Goal: Transaction & Acquisition: Purchase product/service

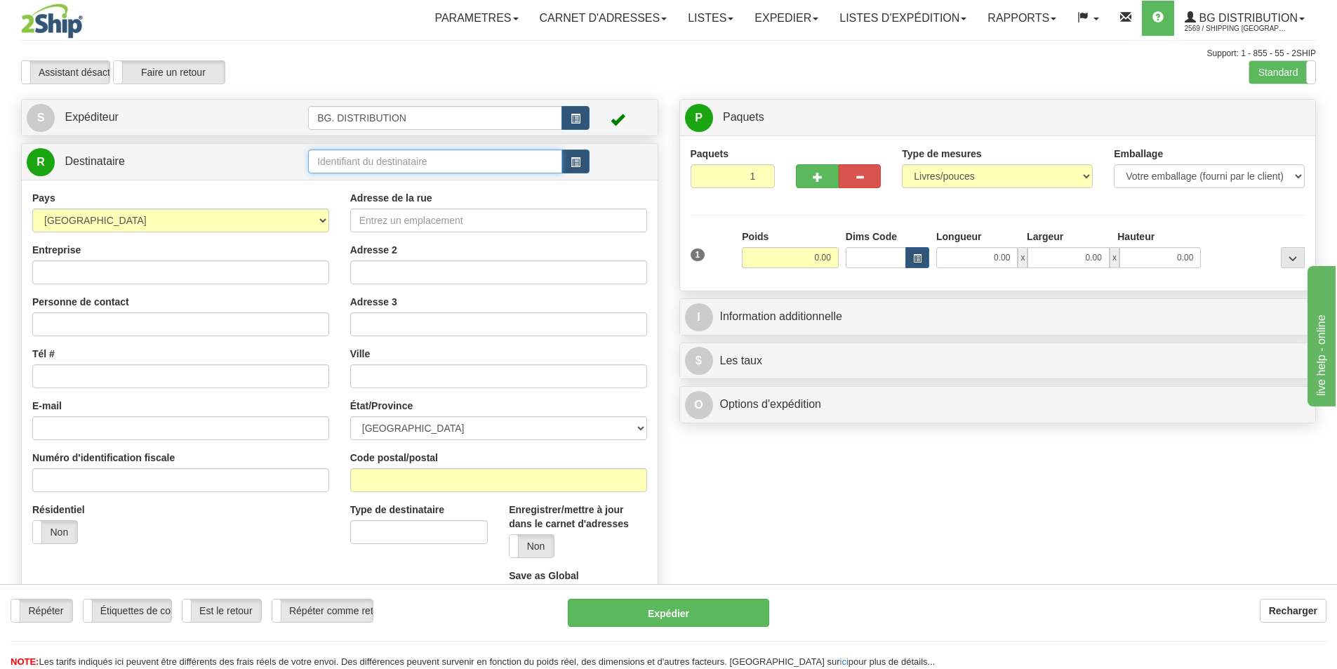
click at [435, 161] on input "text" at bounding box center [435, 162] width 254 height 24
type input "7138"
click button "Supprimer" at bounding box center [0, 0] width 0 height 0
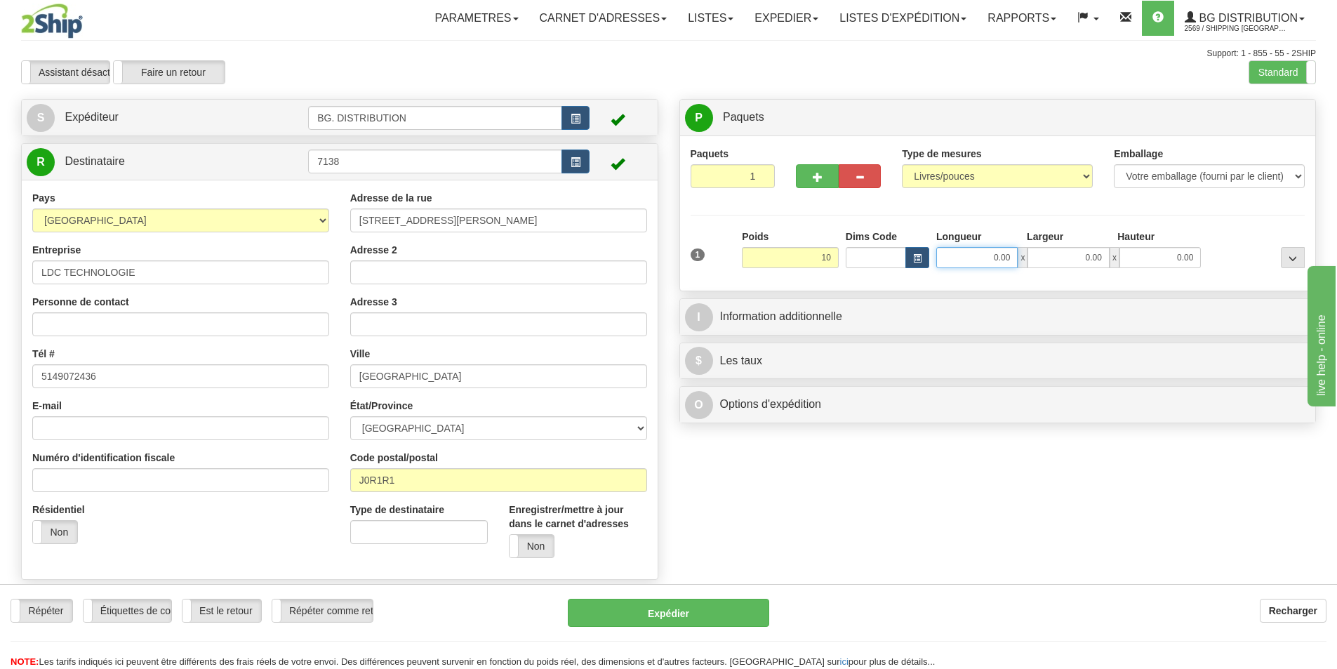
type input "10.00"
click at [970, 255] on input "0.00" at bounding box center [977, 257] width 81 height 21
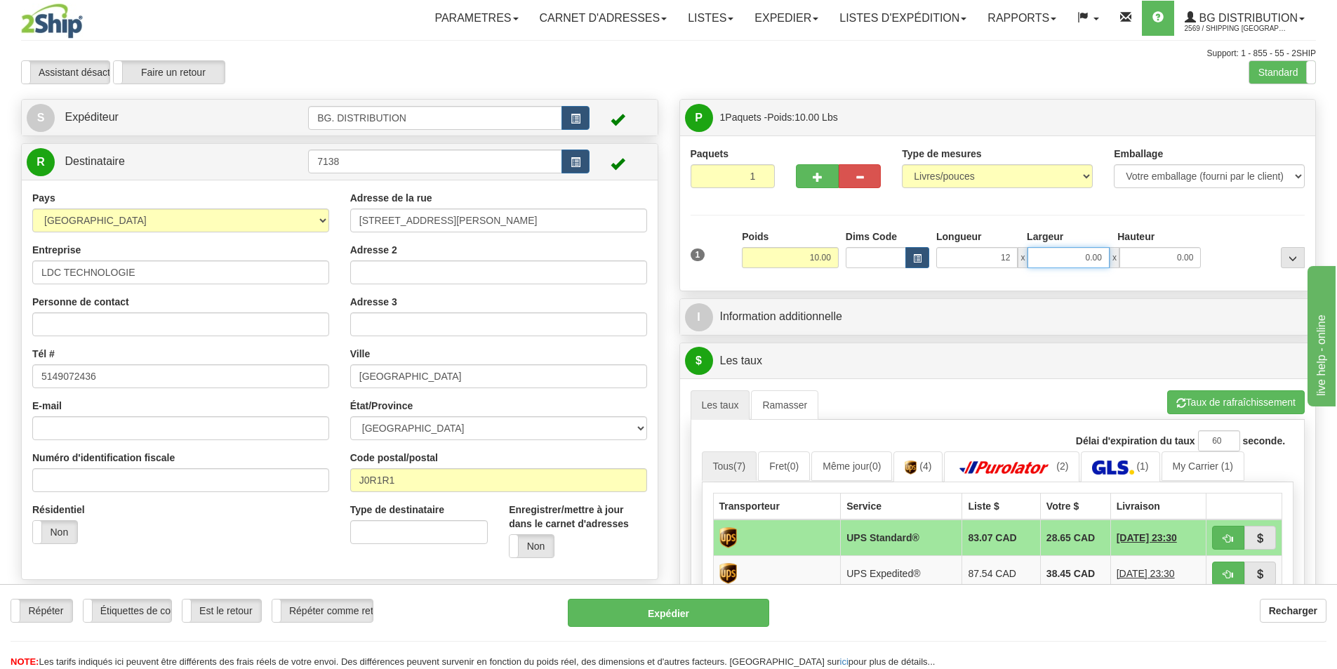
type input "12.00"
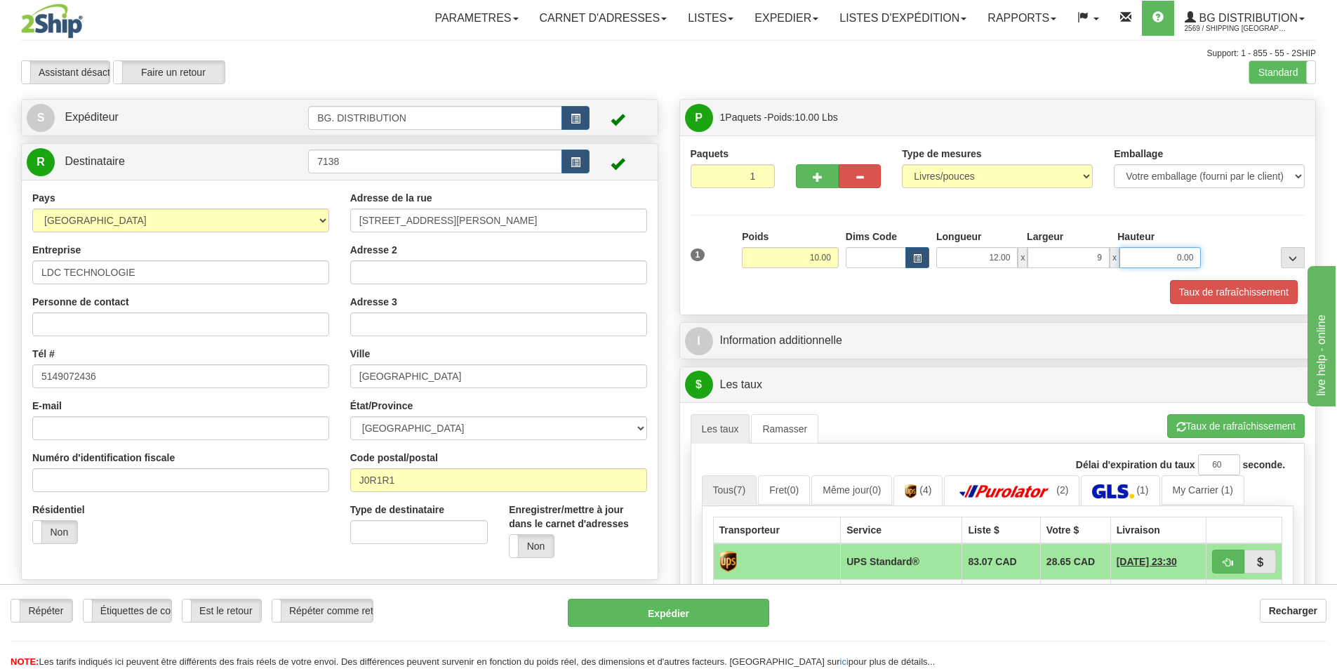
type input "9.00"
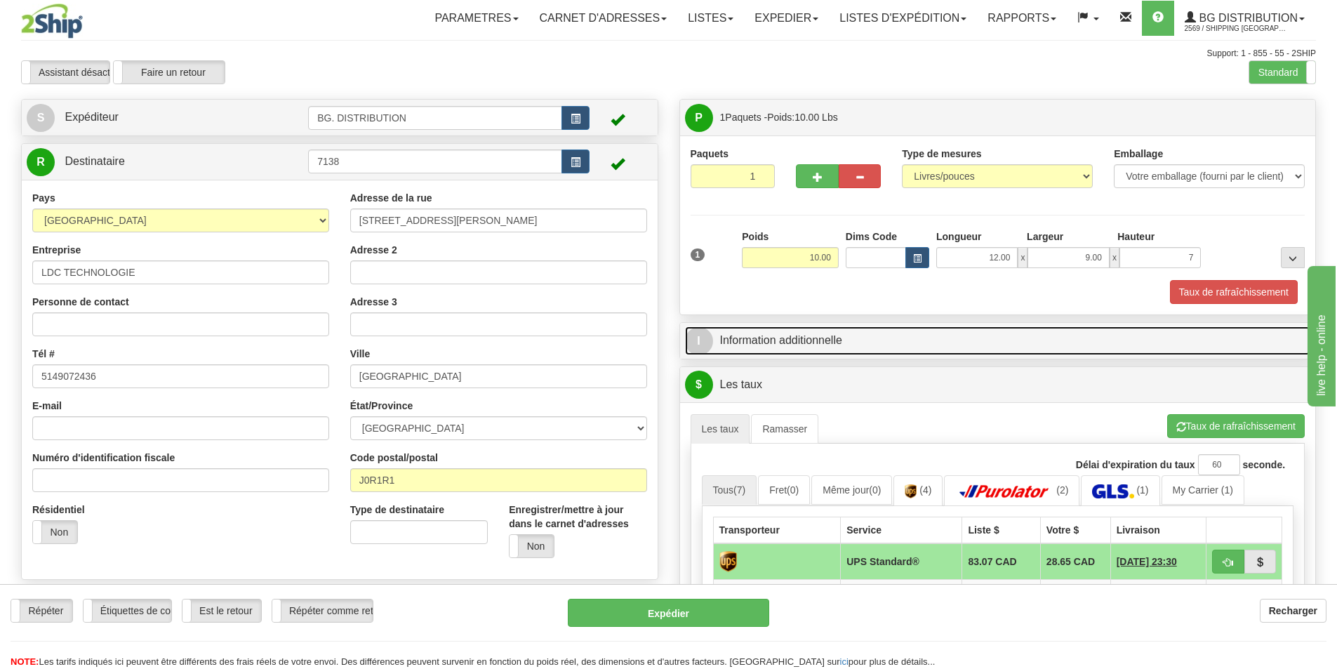
type input "7.00"
click at [868, 350] on link "I Information additionnelle" at bounding box center [998, 340] width 626 height 29
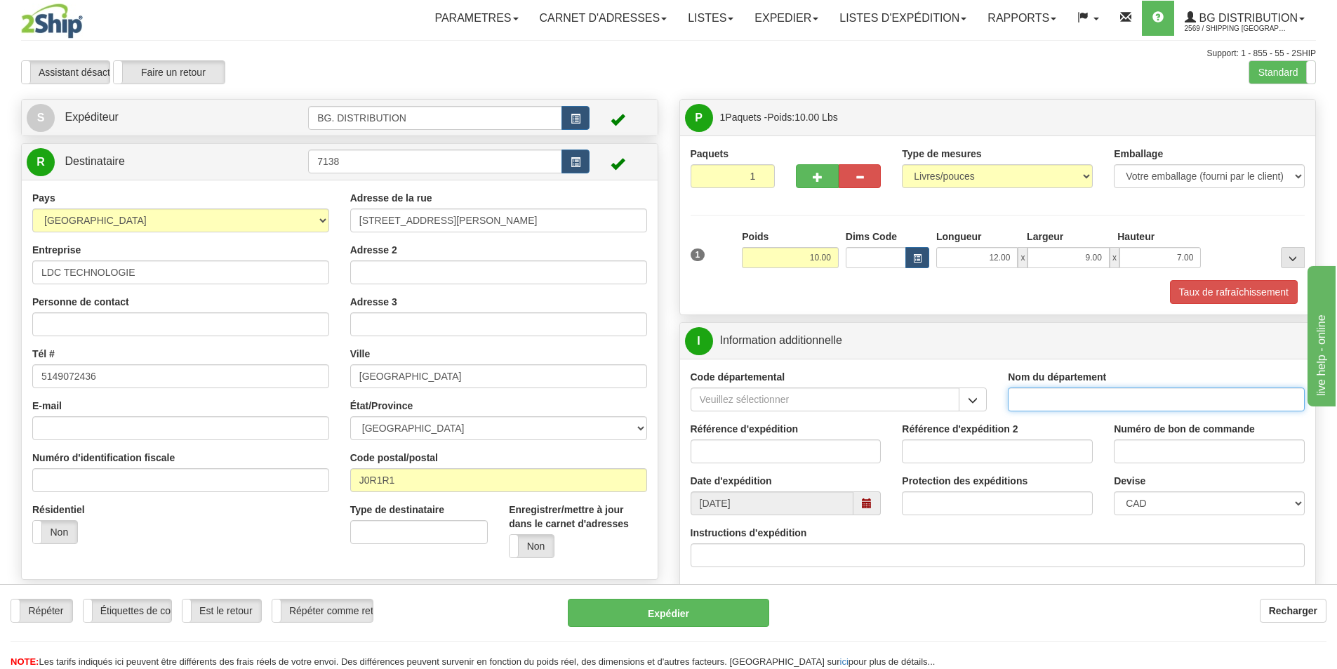
click at [1043, 404] on input "Nom du département" at bounding box center [1156, 400] width 297 height 24
type input "."
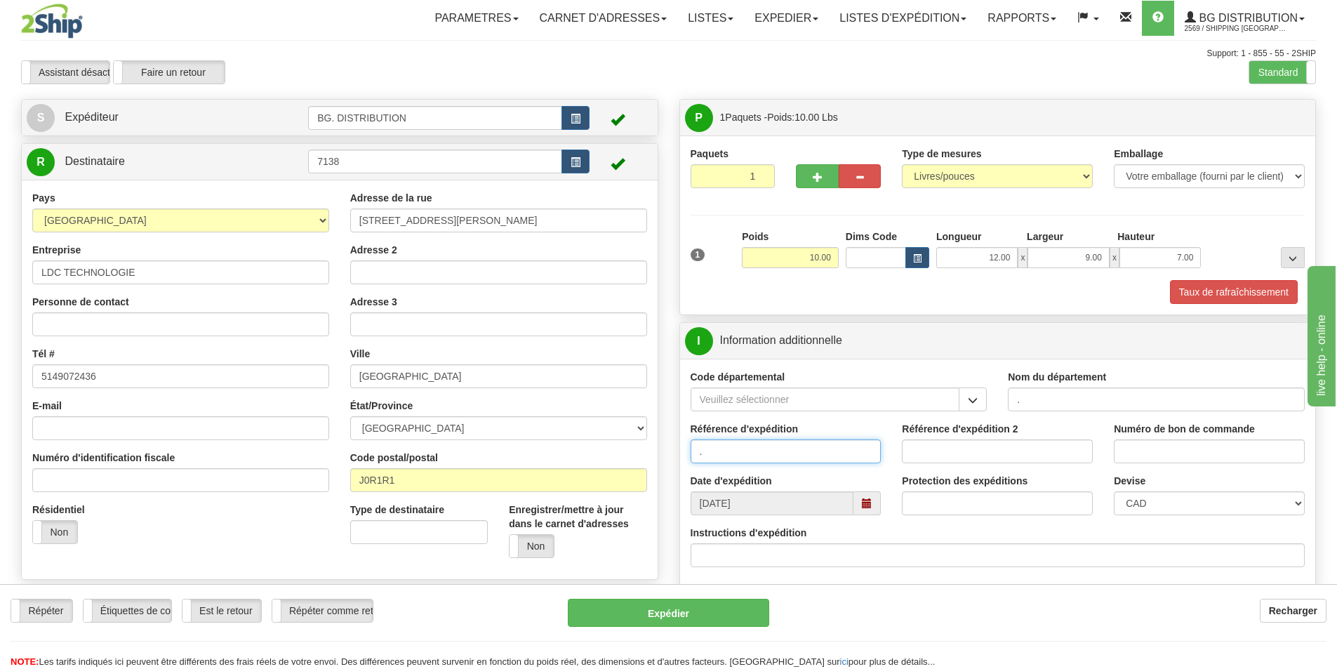
type input "."
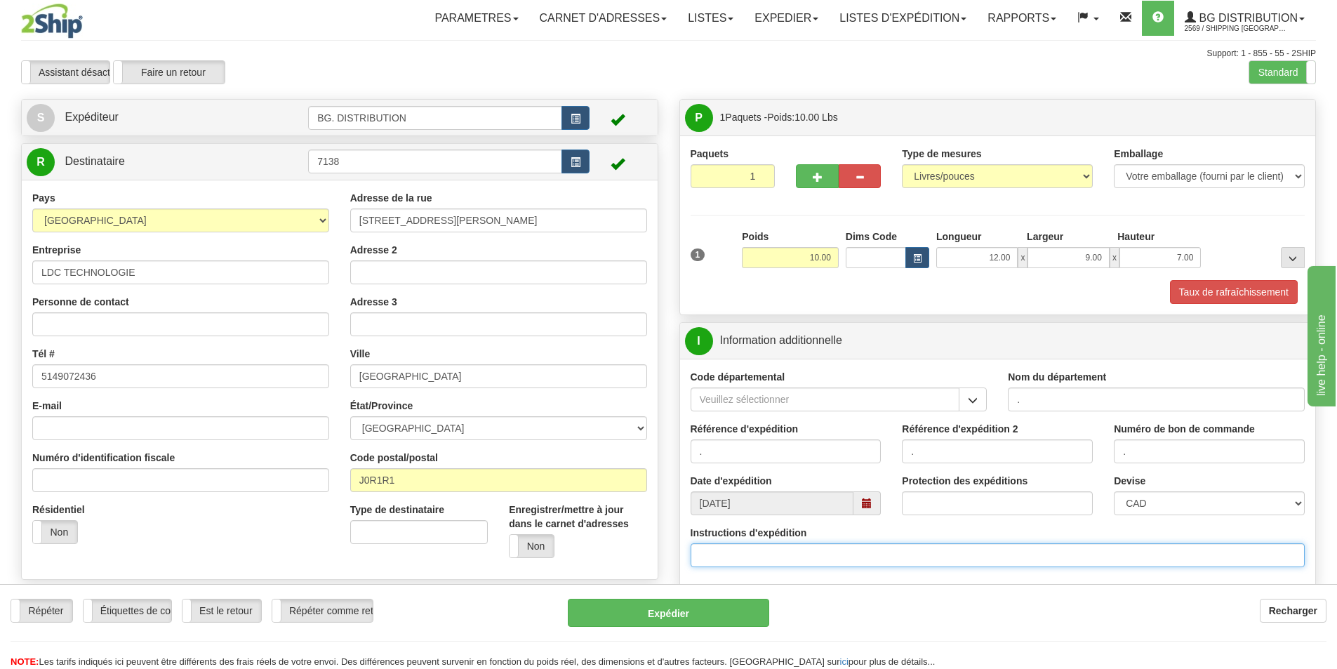
click at [814, 548] on input "Instructions d'expédition" at bounding box center [998, 555] width 615 height 24
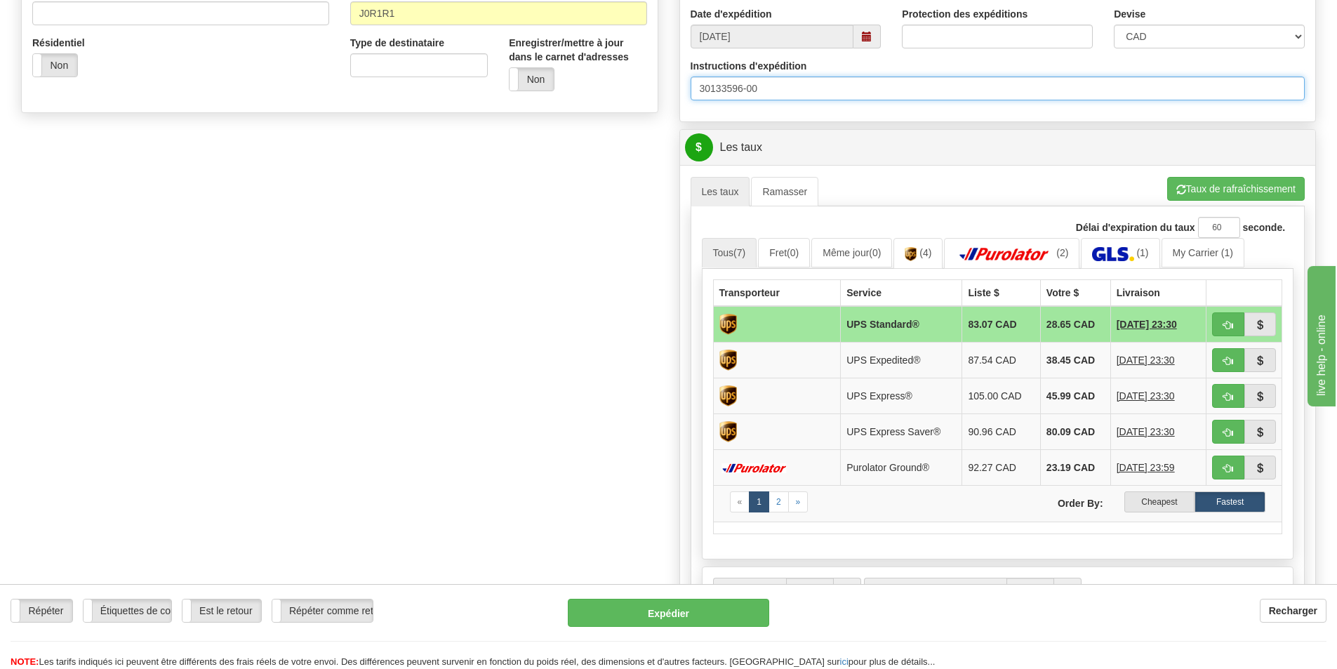
scroll to position [491, 0]
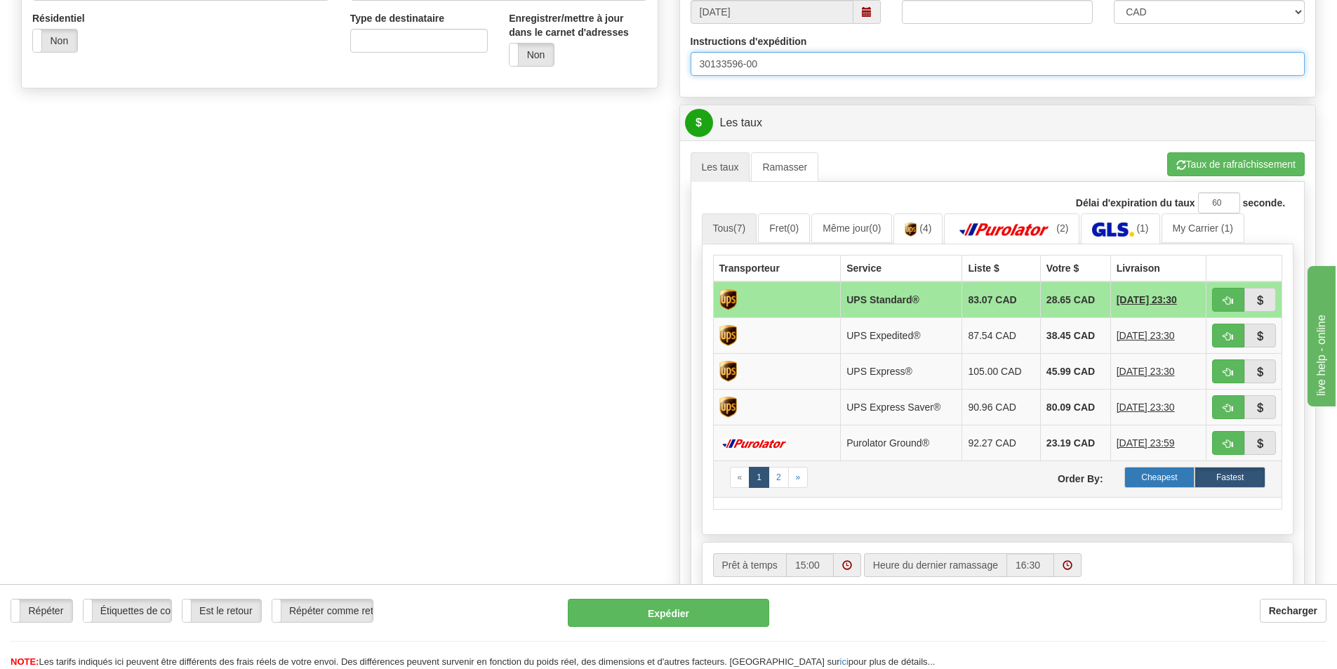
type input "30133596-00"
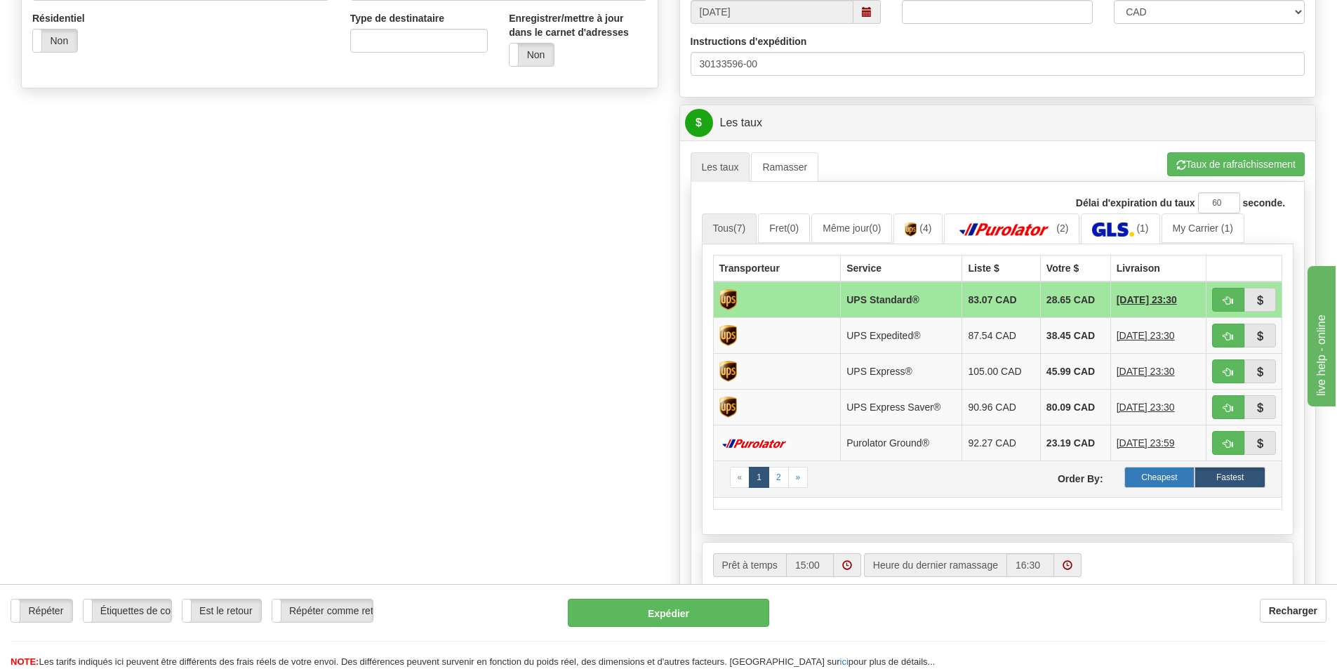
click at [1147, 475] on label "Cheapest" at bounding box center [1160, 477] width 71 height 21
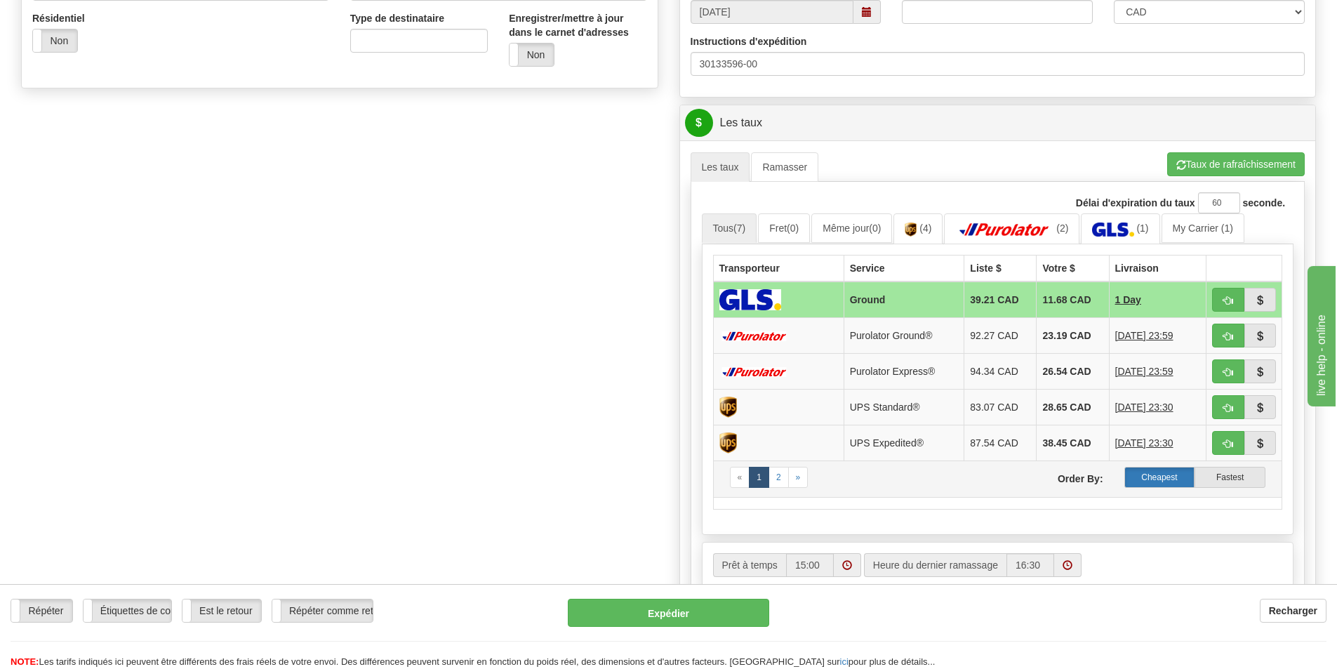
click at [1167, 480] on label "Cheapest" at bounding box center [1160, 477] width 71 height 21
click at [1227, 297] on span "button" at bounding box center [1229, 300] width 10 height 9
type input "1"
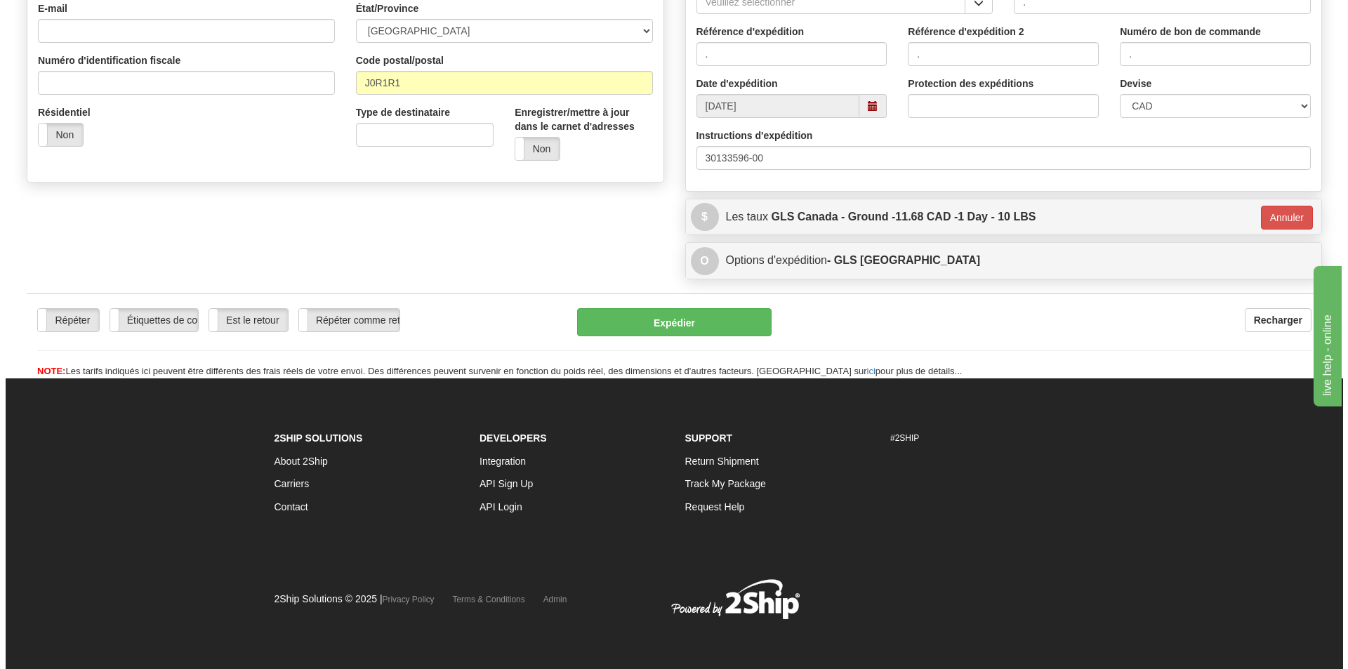
scroll to position [398, 0]
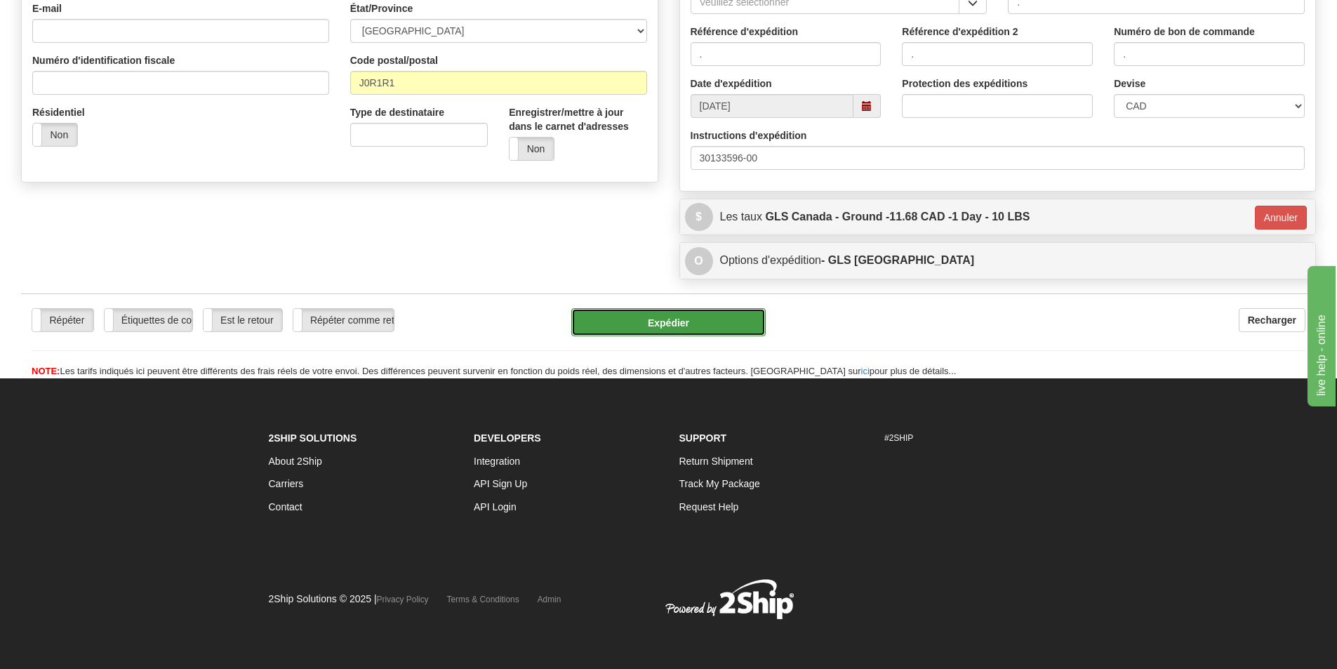
click at [668, 323] on button "Expédier" at bounding box center [668, 322] width 194 height 28
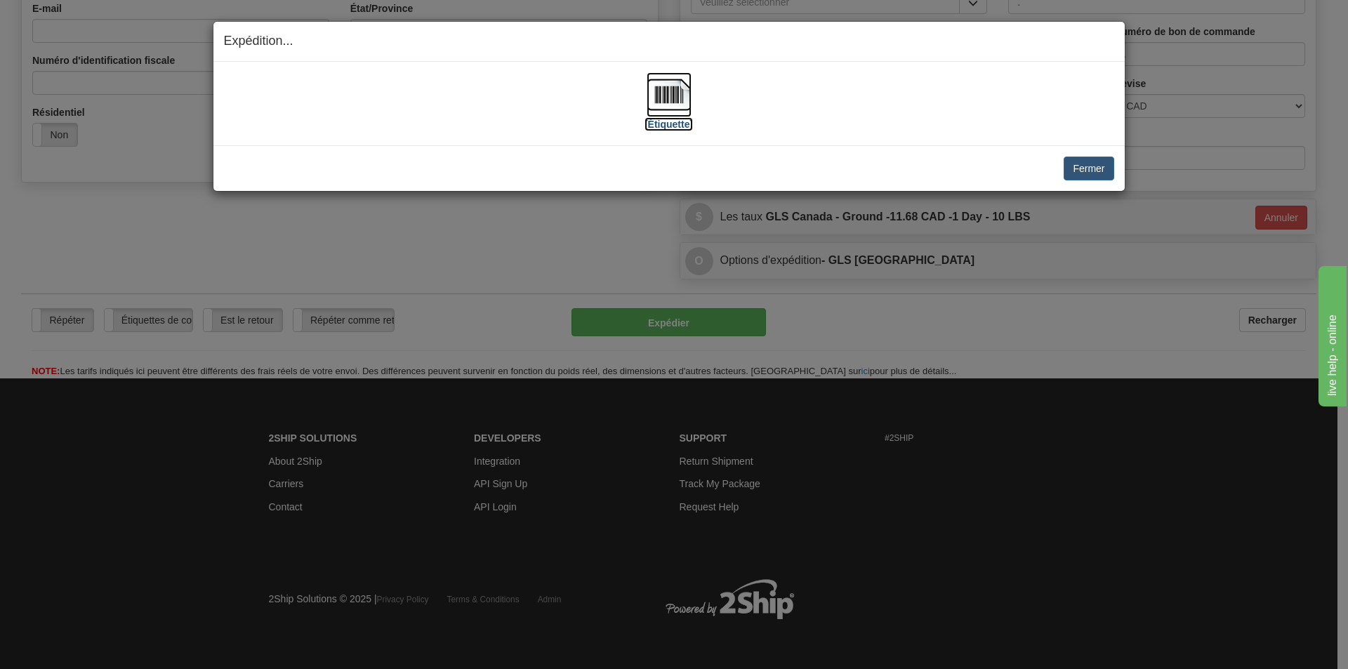
click at [675, 93] on img at bounding box center [669, 94] width 45 height 45
